Goal: Task Accomplishment & Management: Use online tool/utility

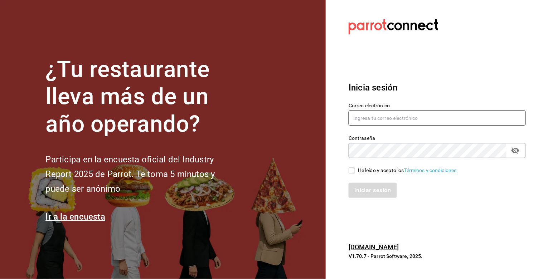
type input "[PERSON_NAME][EMAIL_ADDRESS][DOMAIN_NAME]"
click at [350, 169] on input "He leído y acepto los Términos y condiciones." at bounding box center [352, 170] width 6 height 6
checkbox input "true"
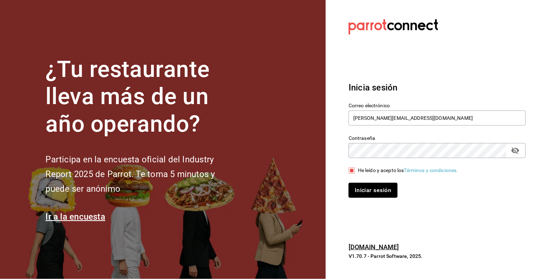
drag, startPoint x: 371, startPoint y: 186, endPoint x: 372, endPoint y: 176, distance: 10.1
click at [373, 183] on button "Iniciar sesión" at bounding box center [373, 190] width 49 height 15
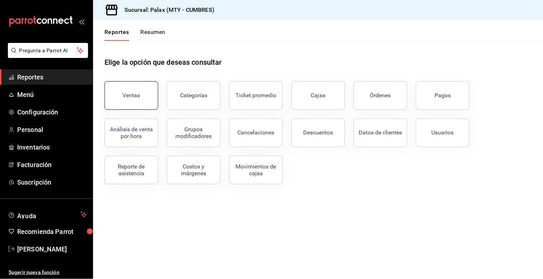
click at [133, 91] on button "Ventas" at bounding box center [131, 95] width 54 height 29
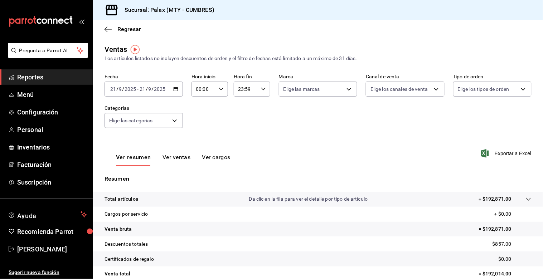
click at [221, 87] on icon "button" at bounding box center [221, 89] width 5 height 5
click at [200, 131] on span "15" at bounding box center [199, 134] width 6 height 6
type input "15:00"
click at [216, 107] on span "00" at bounding box center [217, 108] width 6 height 6
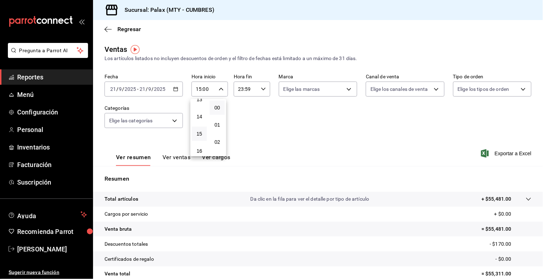
click at [238, 89] on div at bounding box center [271, 139] width 543 height 279
click at [240, 91] on input "23:59" at bounding box center [246, 89] width 24 height 14
click at [248, 89] on div at bounding box center [271, 139] width 543 height 279
click at [248, 89] on input "23:59" at bounding box center [246, 89] width 24 height 14
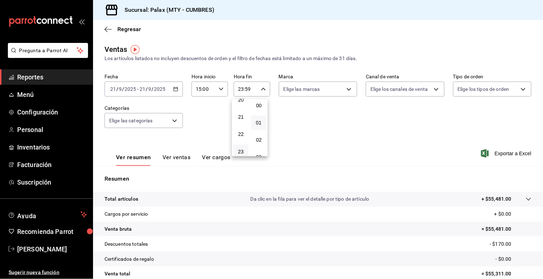
scroll to position [0, 0]
click at [262, 106] on span "00" at bounding box center [258, 108] width 6 height 6
type input "23:00"
click at [164, 124] on div at bounding box center [271, 139] width 543 height 279
click at [165, 124] on body "Pregunta a Parrot AI Reportes Menú Configuración Personal Inventarios Facturaci…" at bounding box center [271, 139] width 543 height 279
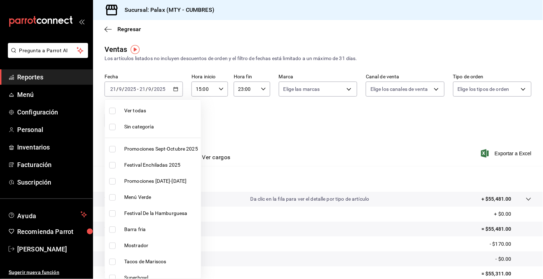
click at [115, 245] on input "checkbox" at bounding box center [112, 246] width 6 height 6
checkbox input "true"
type input "f2dae4ce-bbab-4ca5-92d1-59dc07dbf672"
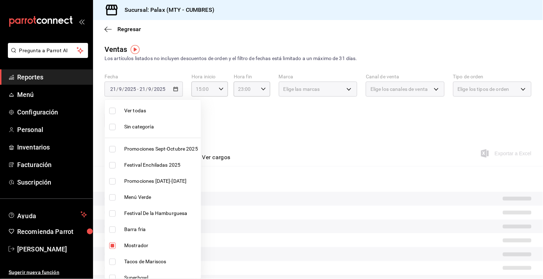
click at [298, 138] on div at bounding box center [271, 139] width 543 height 279
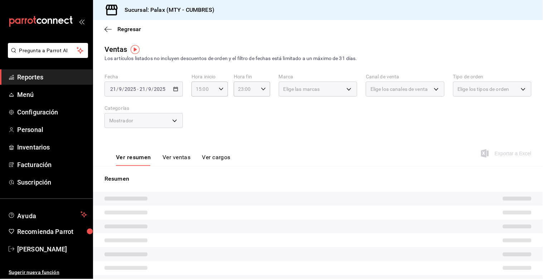
click at [182, 159] on button "Ver ventas" at bounding box center [176, 160] width 28 height 12
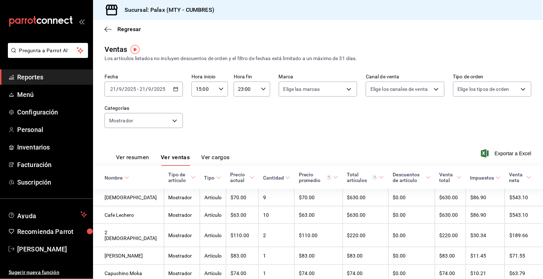
click at [339, 130] on div "Fecha 2025-09-21 21 / 9 / 2025 - 2025-09-21 21 / 9 / 2025 Hora inicio 15:00 Hor…" at bounding box center [317, 105] width 427 height 63
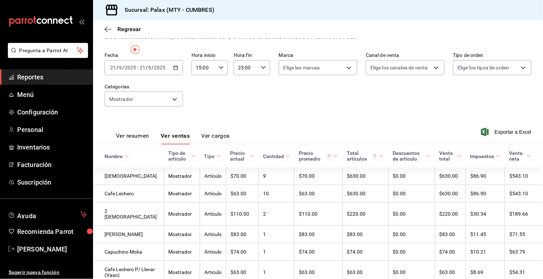
scroll to position [49, 0]
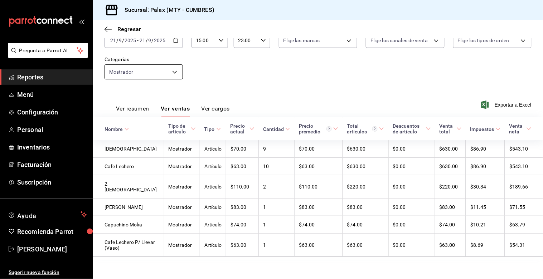
click at [176, 70] on body "Pregunta a Parrot AI Reportes Menú Configuración Personal Inventarios Facturaci…" at bounding box center [271, 139] width 543 height 279
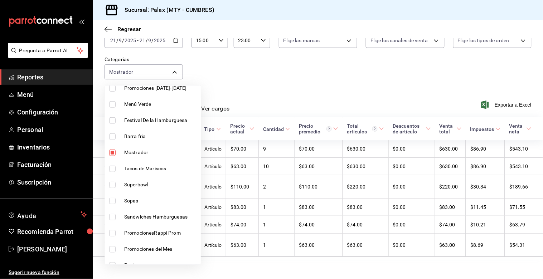
scroll to position [79, 0]
click at [114, 153] on input "checkbox" at bounding box center [112, 152] width 6 height 6
checkbox input "false"
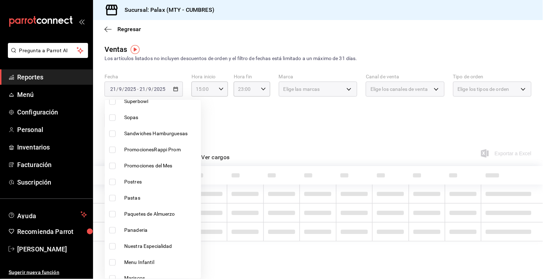
scroll to position [199, 0]
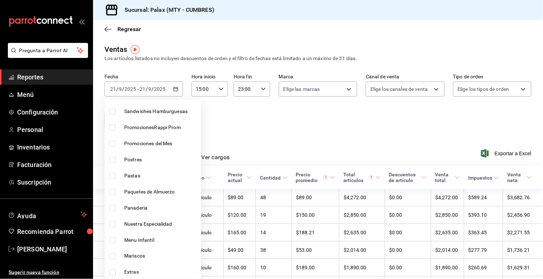
click at [112, 208] on input "checkbox" at bounding box center [112, 208] width 6 height 6
checkbox input "true"
type input "c1857e69-1263-4738-8070-fa69687f0395"
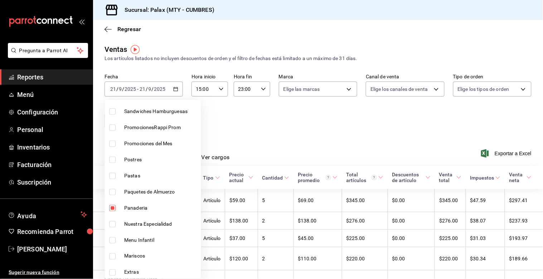
click at [262, 124] on div at bounding box center [271, 139] width 543 height 279
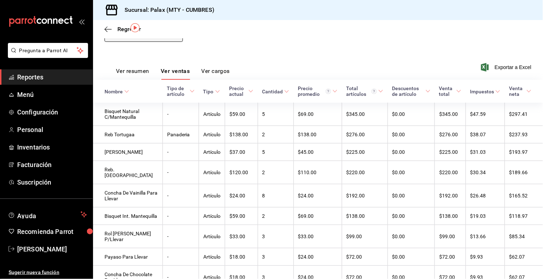
scroll to position [11, 0]
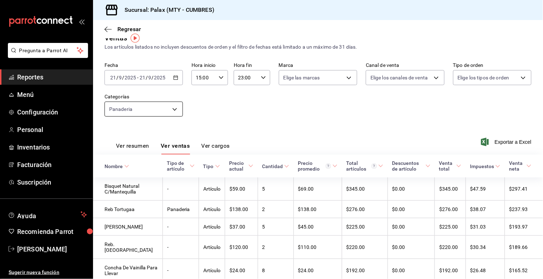
click at [166, 108] on body "Pregunta a Parrot AI Reportes Menú Configuración Personal Inventarios Facturaci…" at bounding box center [271, 139] width 543 height 279
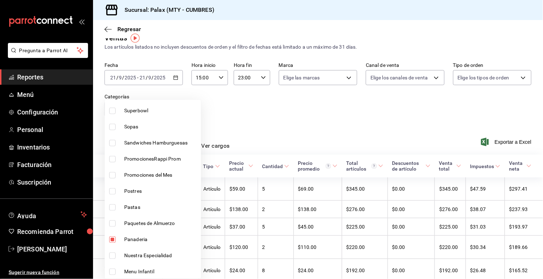
scroll to position [238, 0]
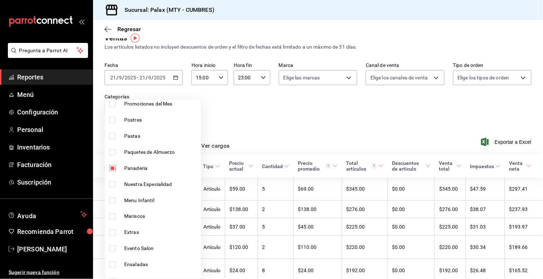
click at [113, 166] on input "checkbox" at bounding box center [112, 168] width 6 height 6
checkbox input "false"
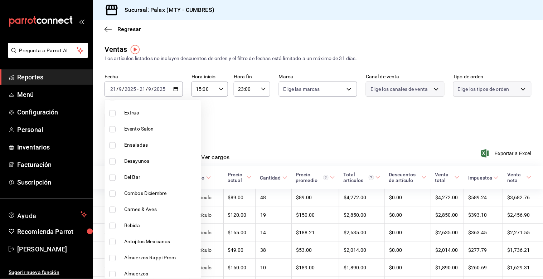
scroll to position [238, 0]
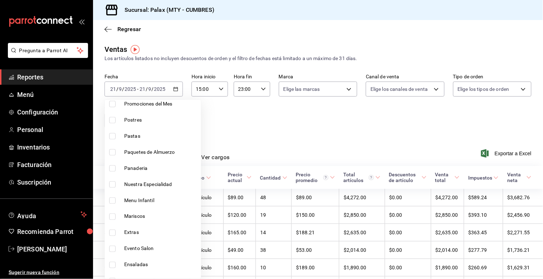
click at [111, 119] on input "checkbox" at bounding box center [112, 120] width 6 height 6
checkbox input "true"
type input "6970ed2c-64d9-4fee-a1ac-8fe23c7e63ab"
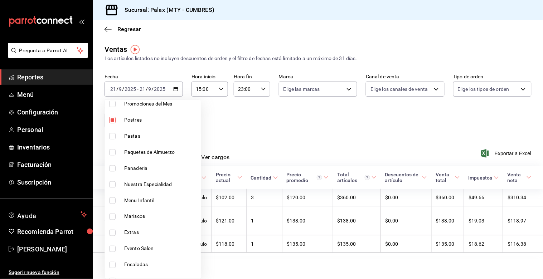
click at [318, 126] on div at bounding box center [271, 139] width 543 height 279
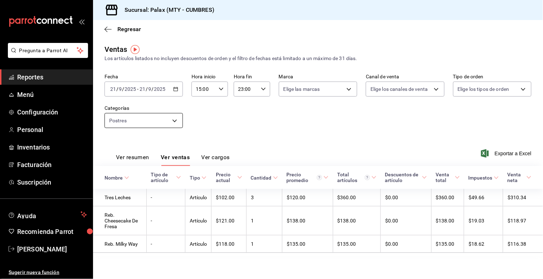
click at [176, 115] on body "Pregunta a Parrot AI Reportes Menú Configuración Personal Inventarios Facturaci…" at bounding box center [271, 139] width 543 height 279
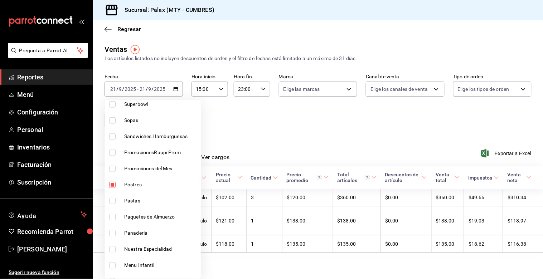
scroll to position [199, 0]
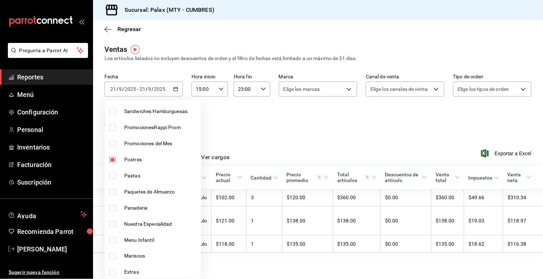
click at [113, 160] on input "checkbox" at bounding box center [112, 160] width 6 height 6
checkbox input "false"
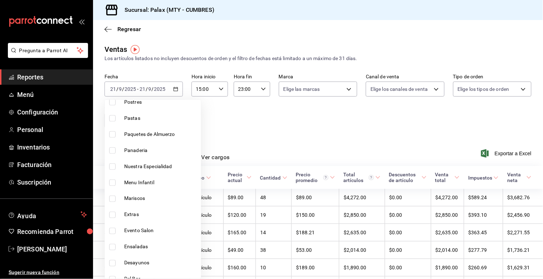
scroll to position [358, 0]
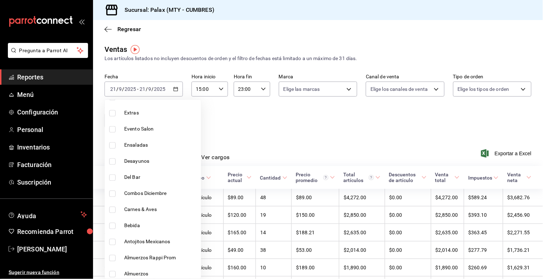
click at [113, 178] on input "checkbox" at bounding box center [112, 178] width 6 height 6
checkbox input "true"
type input "5041f980-30f3-428d-be8c-286edc227efb"
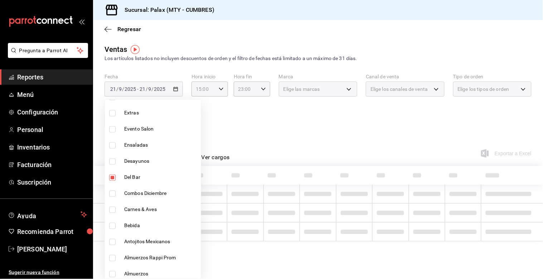
click at [332, 129] on div at bounding box center [271, 139] width 543 height 279
